Goal: Transaction & Acquisition: Subscribe to service/newsletter

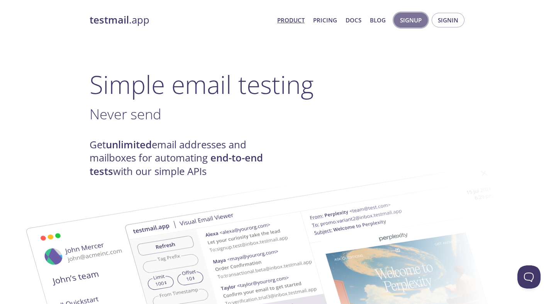
click at [415, 21] on span "Signup" at bounding box center [411, 20] width 22 height 10
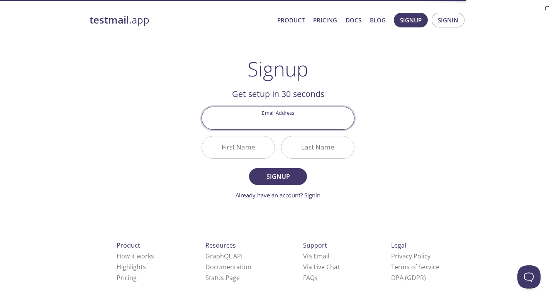
click at [292, 119] on input "Email Address" at bounding box center [278, 118] width 152 height 22
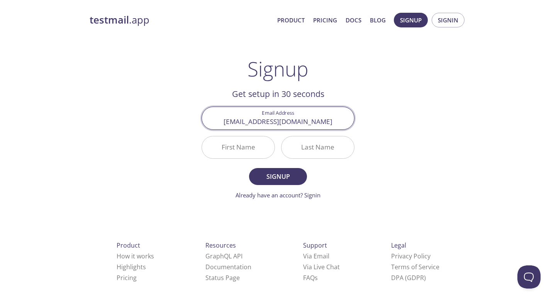
type input "[EMAIL_ADDRESS][DOMAIN_NAME]"
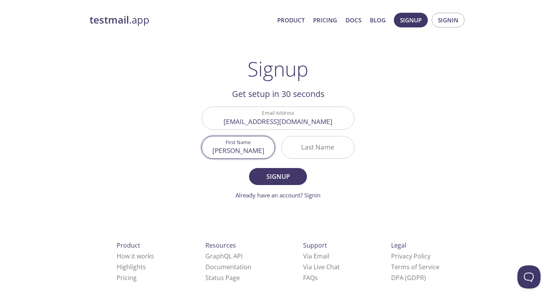
type input "[PERSON_NAME]"
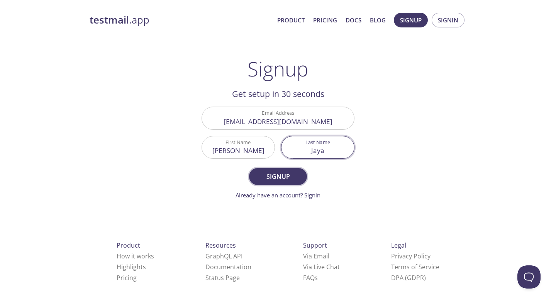
type input "Jaya"
click at [287, 171] on span "Signup" at bounding box center [278, 176] width 41 height 11
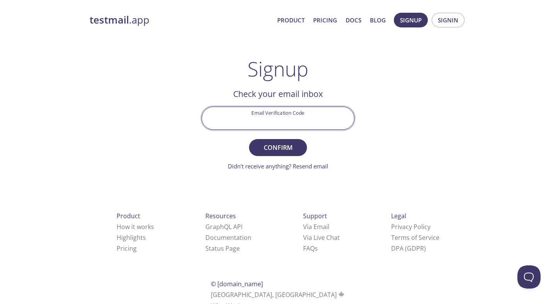
click at [277, 115] on input "Email Verification Code" at bounding box center [278, 118] width 152 height 22
paste input "UST8T8X"
type input "UST8T8X"
click at [277, 143] on span "Confirm" at bounding box center [278, 147] width 41 height 11
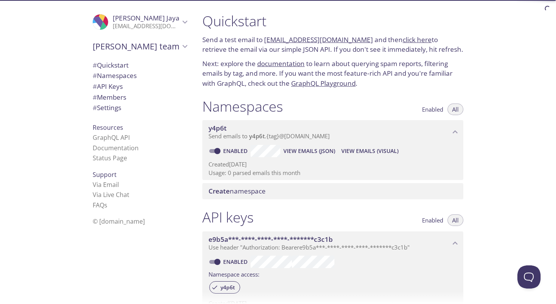
click at [122, 49] on span "[PERSON_NAME] team" at bounding box center [136, 46] width 87 height 11
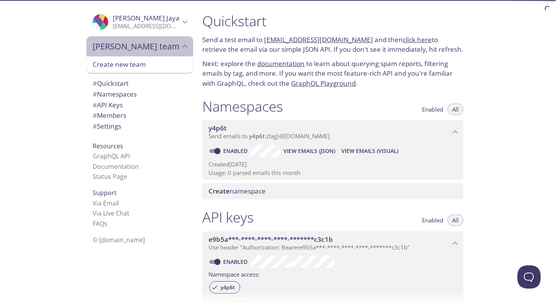
click at [122, 51] on span "[PERSON_NAME] team" at bounding box center [136, 46] width 87 height 11
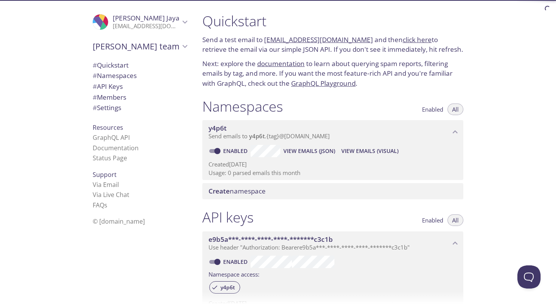
click at [287, 37] on link "[EMAIL_ADDRESS][DOMAIN_NAME]" at bounding box center [318, 39] width 109 height 9
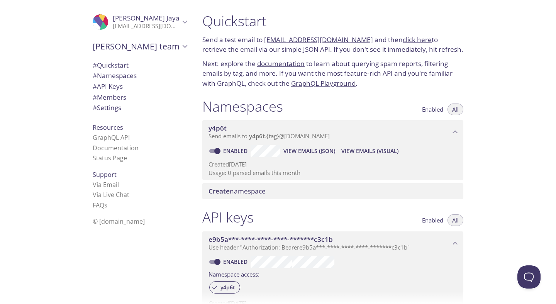
click at [403, 41] on link "click here" at bounding box center [417, 39] width 29 height 9
click at [296, 149] on span "View Emails (JSON)" at bounding box center [310, 150] width 52 height 9
click at [375, 146] on span "View Emails (Visual)" at bounding box center [370, 150] width 57 height 9
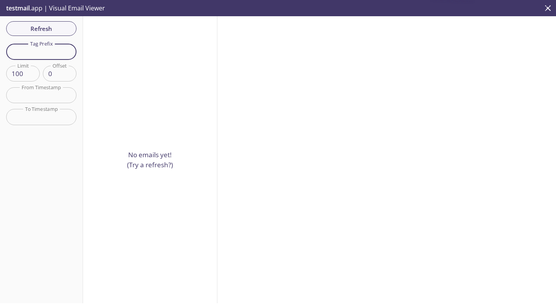
click at [44, 53] on input "text" at bounding box center [41, 52] width 70 height 16
click at [547, 9] on icon "close" at bounding box center [548, 8] width 6 height 6
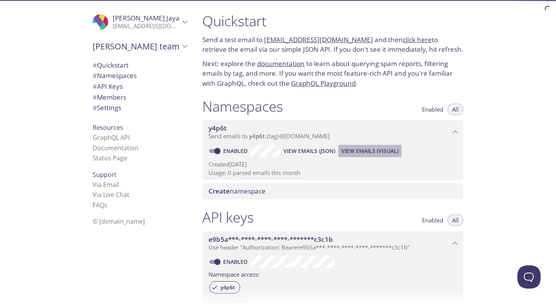
click at [351, 147] on span "View Emails (Visual)" at bounding box center [370, 150] width 57 height 9
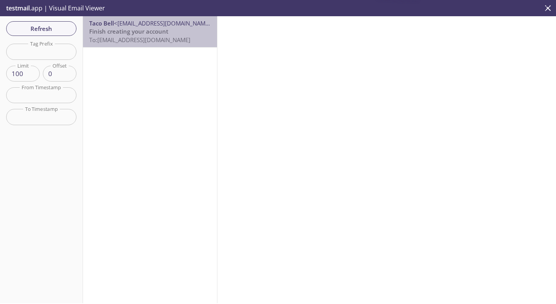
click at [125, 41] on span "To: [EMAIL_ADDRESS][DOMAIN_NAME]" at bounding box center [139, 40] width 101 height 8
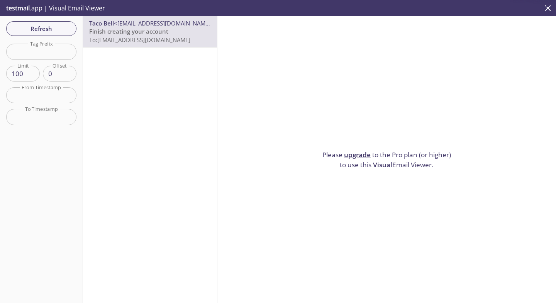
click at [384, 166] on span "Visual" at bounding box center [382, 164] width 19 height 9
click at [369, 157] on link "upgrade" at bounding box center [357, 154] width 27 height 9
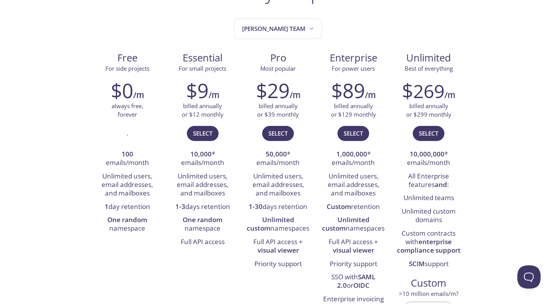
scroll to position [80, 0]
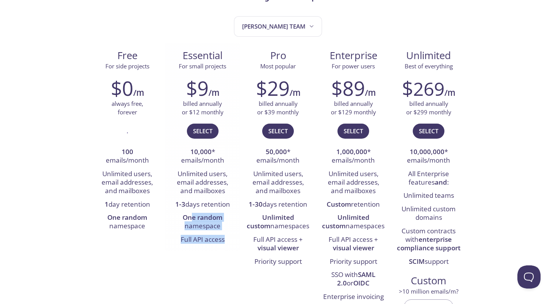
drag, startPoint x: 193, startPoint y: 217, endPoint x: 226, endPoint y: 236, distance: 38.2
click at [226, 236] on ul "10,000 * emails/month Unlimited users, email addresses, and mailboxes 1-3 days …" at bounding box center [203, 196] width 64 height 101
click at [226, 239] on li "Full API access" at bounding box center [203, 239] width 64 height 13
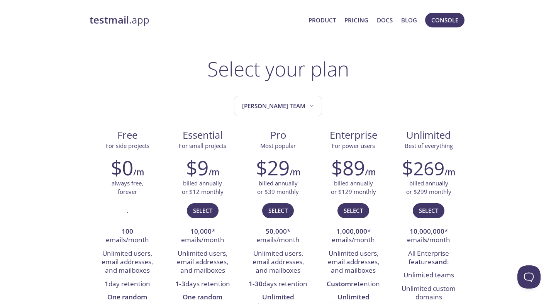
scroll to position [0, 0]
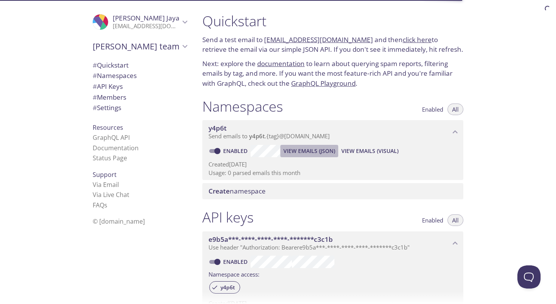
click at [294, 153] on span "View Emails (JSON)" at bounding box center [310, 150] width 52 height 9
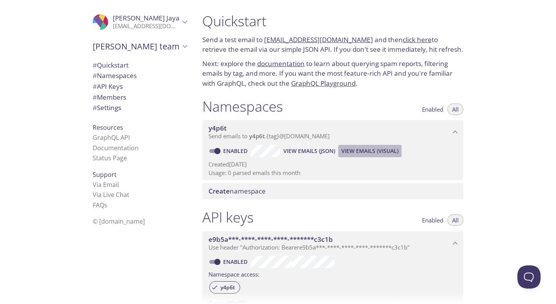
click at [372, 150] on span "View Emails (Visual)" at bounding box center [370, 150] width 57 height 9
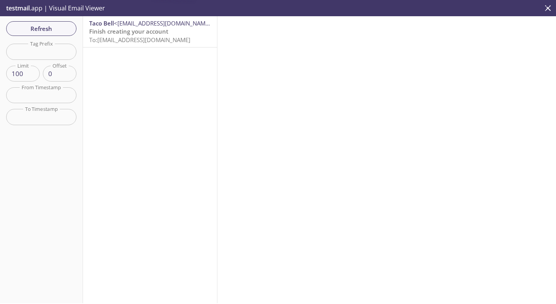
click at [170, 40] on span "To: [EMAIL_ADDRESS][DOMAIN_NAME]" at bounding box center [139, 40] width 101 height 8
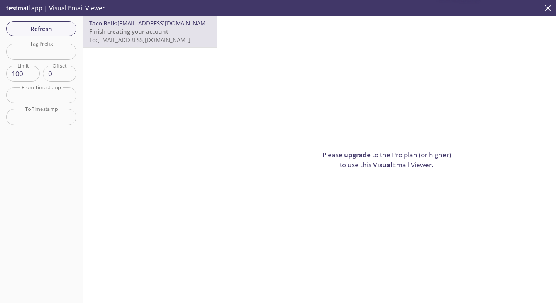
click at [362, 154] on link "upgrade" at bounding box center [357, 154] width 27 height 9
click at [72, 20] on div "Refresh Filters Tag Prefix Tag Prefix Limit 100 Limit Offset 0 Offset From Time…" at bounding box center [41, 159] width 83 height 287
click at [69, 26] on span "Refresh" at bounding box center [41, 29] width 58 height 10
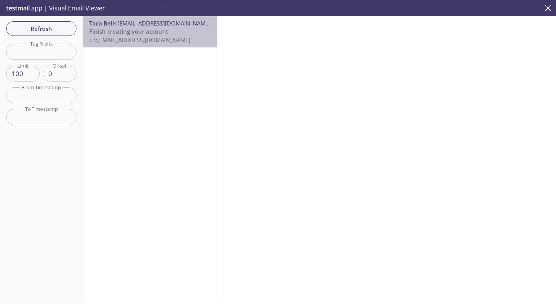
click at [126, 36] on span "To: [EMAIL_ADDRESS][DOMAIN_NAME]" at bounding box center [139, 40] width 101 height 8
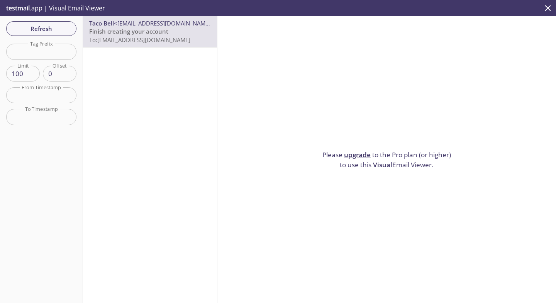
click at [27, 75] on input "100" at bounding box center [23, 74] width 34 height 16
click at [29, 71] on input "101" at bounding box center [23, 74] width 34 height 16
click at [29, 71] on input "102" at bounding box center [23, 74] width 34 height 16
click at [29, 71] on input "103" at bounding box center [23, 74] width 34 height 16
click at [29, 71] on input "104" at bounding box center [23, 74] width 34 height 16
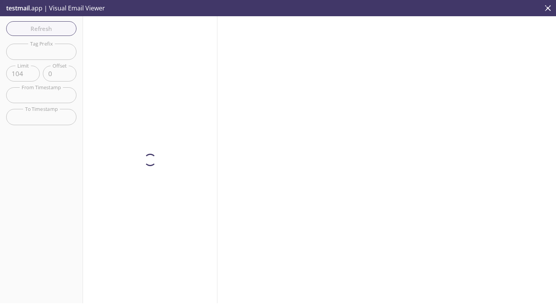
type input "100"
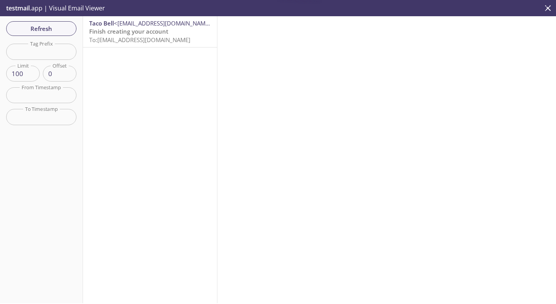
click at [549, 5] on icon "close" at bounding box center [548, 8] width 10 height 10
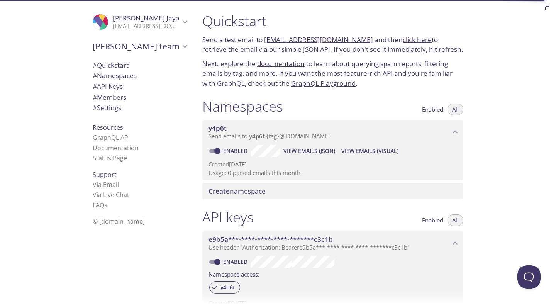
click at [252, 39] on p "Send a test email to [EMAIL_ADDRESS][DOMAIN_NAME] and then click here to retrie…" at bounding box center [332, 45] width 261 height 20
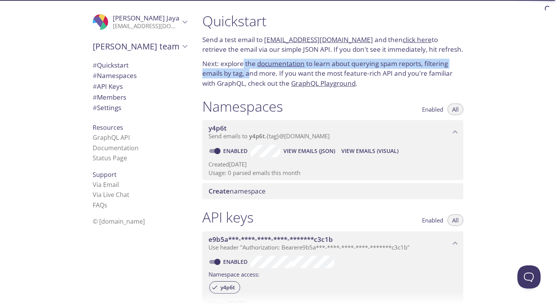
drag, startPoint x: 243, startPoint y: 58, endPoint x: 250, endPoint y: 73, distance: 15.9
click at [250, 72] on p "Next: explore the documentation to learn about querying spam reports, filtering…" at bounding box center [332, 74] width 261 height 30
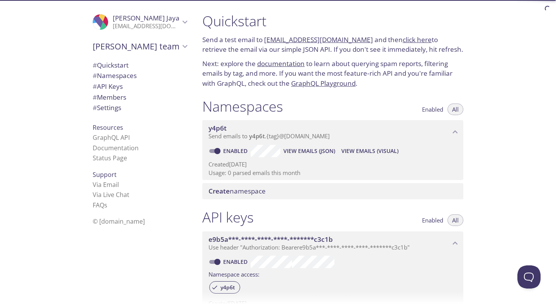
click at [251, 120] on div "y4p6t Send emails to y4p6t . {tag} @[DOMAIN_NAME]" at bounding box center [332, 132] width 261 height 24
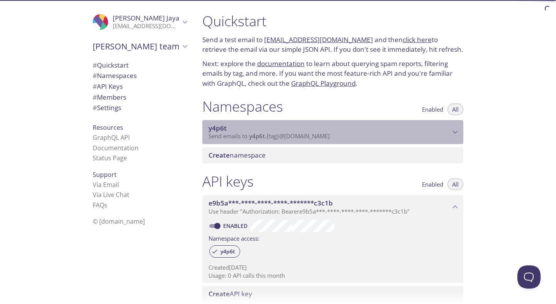
click at [249, 124] on span "y4p6t" at bounding box center [330, 128] width 242 height 8
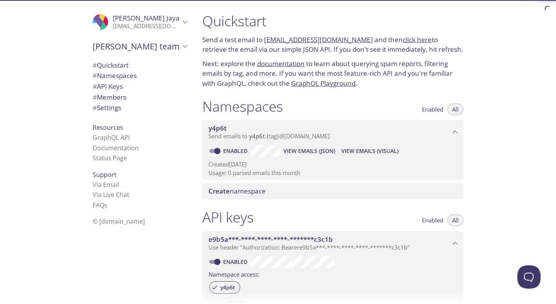
click at [237, 169] on p "Usage: 0 parsed emails this month" at bounding box center [333, 173] width 249 height 8
click at [232, 187] on span "Create namespace" at bounding box center [237, 191] width 57 height 9
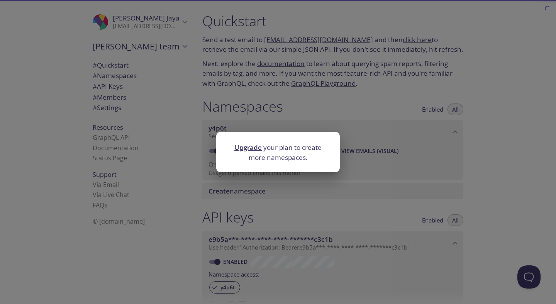
click at [251, 175] on div "Upgrade your plan to create more namespaces." at bounding box center [278, 152] width 556 height 304
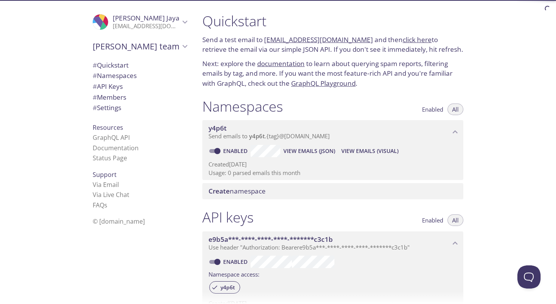
click at [435, 109] on span "Enabled" at bounding box center [432, 109] width 21 height 0
click at [454, 109] on span "All" at bounding box center [455, 109] width 7 height 0
type button "all"
click at [409, 42] on link "click here" at bounding box center [417, 39] width 29 height 9
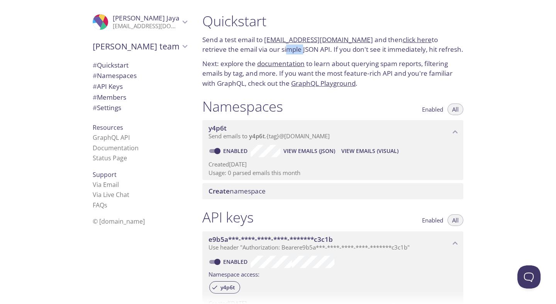
drag, startPoint x: 258, startPoint y: 49, endPoint x: 283, endPoint y: 49, distance: 25.1
click at [283, 49] on p "Send a test email to [EMAIL_ADDRESS][DOMAIN_NAME] and then click here to retrie…" at bounding box center [332, 45] width 261 height 20
drag, startPoint x: 240, startPoint y: 65, endPoint x: 262, endPoint y: 62, distance: 22.2
click at [259, 63] on p "Next: explore the documentation to learn about querying spam reports, filtering…" at bounding box center [332, 74] width 261 height 30
click at [344, 62] on p "Next: explore the documentation to learn about querying spam reports, filtering…" at bounding box center [332, 74] width 261 height 30
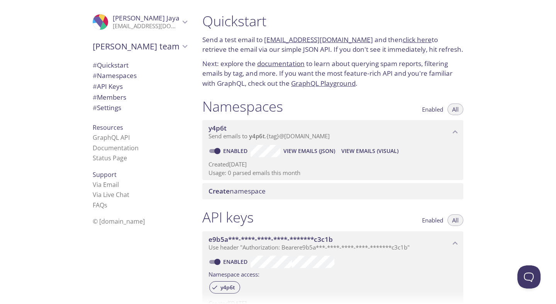
click at [278, 61] on link "documentation" at bounding box center [281, 63] width 48 height 9
click at [301, 146] on span "View Emails (JSON)" at bounding box center [310, 150] width 52 height 9
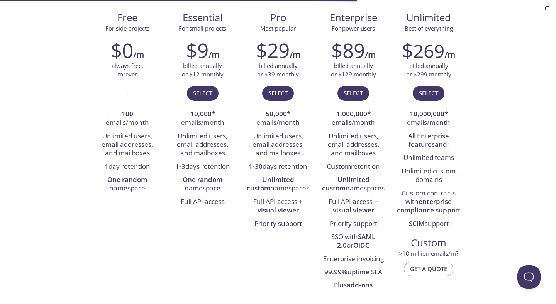
scroll to position [119, 0]
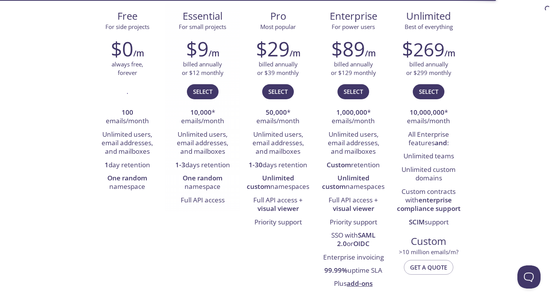
drag, startPoint x: 173, startPoint y: 165, endPoint x: 233, endPoint y: 165, distance: 60.3
click at [233, 165] on li "1-3 days retention" at bounding box center [203, 165] width 64 height 13
drag, startPoint x: 185, startPoint y: 110, endPoint x: 214, endPoint y: 119, distance: 30.6
click at [214, 119] on li "10,000 * emails/month" at bounding box center [203, 117] width 64 height 22
drag, startPoint x: 176, startPoint y: 131, endPoint x: 234, endPoint y: 167, distance: 68.1
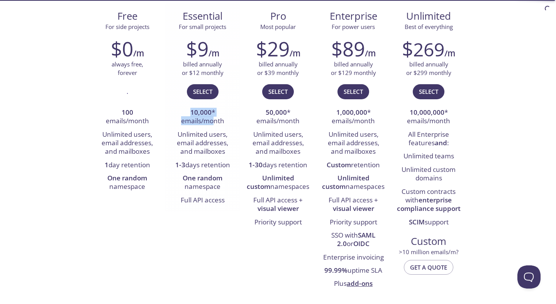
click at [234, 167] on ul "10,000 * emails/month Unlimited users, email addresses, and mailboxes 1-3 days …" at bounding box center [203, 156] width 64 height 101
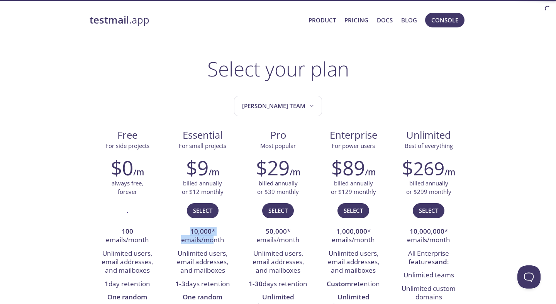
scroll to position [0, 0]
